Goal: Find specific page/section: Find specific page/section

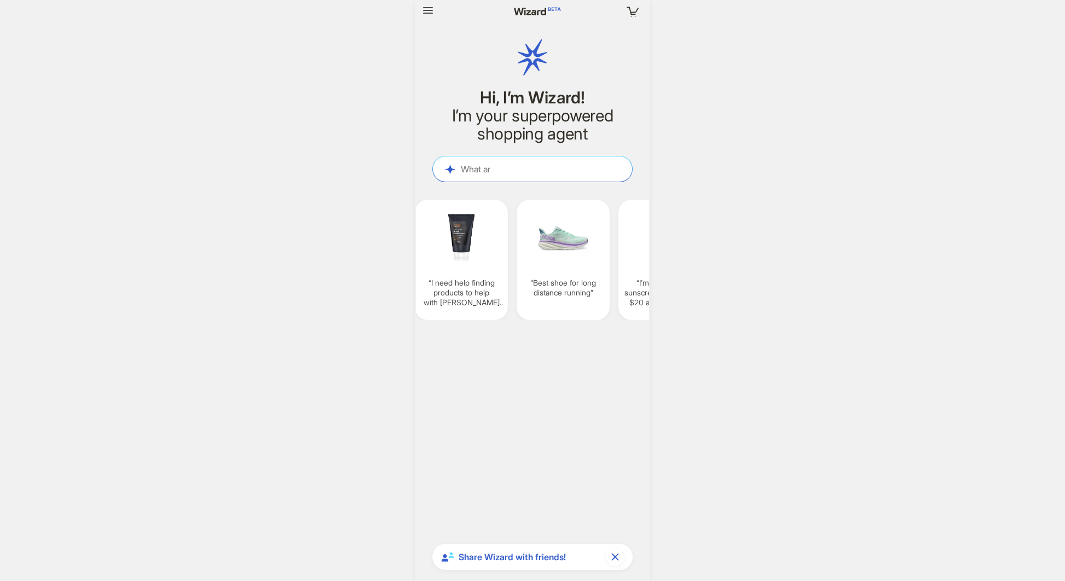
scroll to position [341, 0]
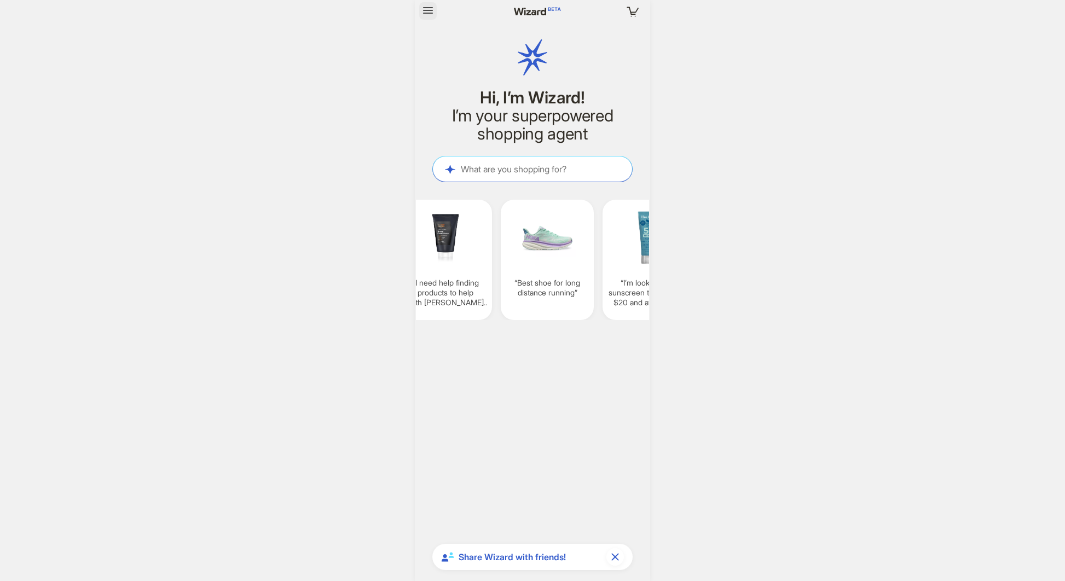
click at [429, 9] on icon "button" at bounding box center [428, 10] width 13 height 13
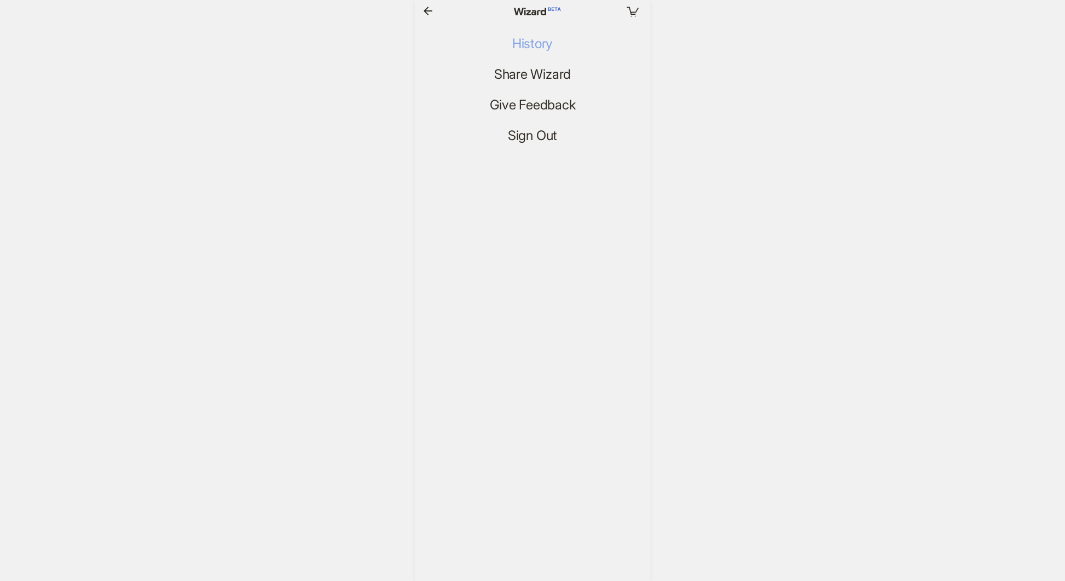
click at [545, 42] on span "History" at bounding box center [532, 44] width 41 height 16
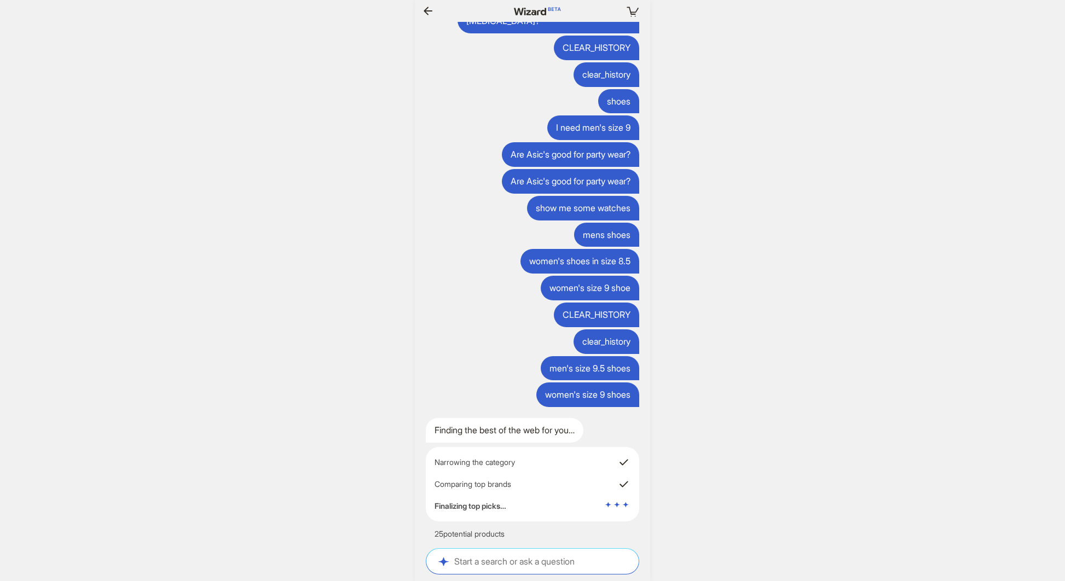
scroll to position [0, 1189]
